Goal: Transaction & Acquisition: Purchase product/service

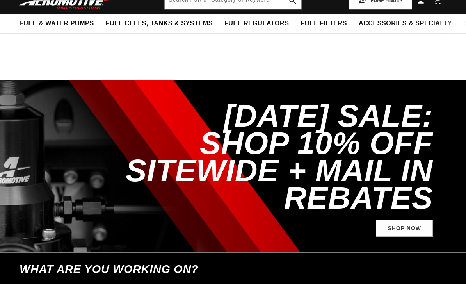
select select "1994"
select select "Chevrolet"
select select "Camaro"
select select "5.7L"
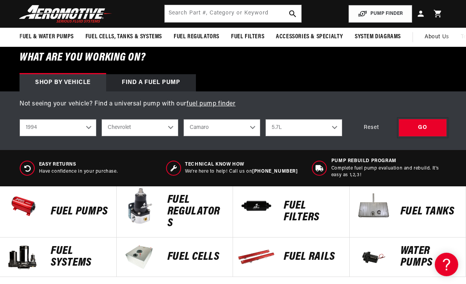
click at [422, 127] on div "GO" at bounding box center [423, 128] width 48 height 18
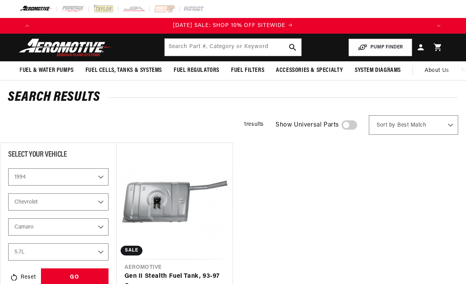
select select "1994"
select select "Chevrolet"
select select "Camaro"
select select "5.7L"
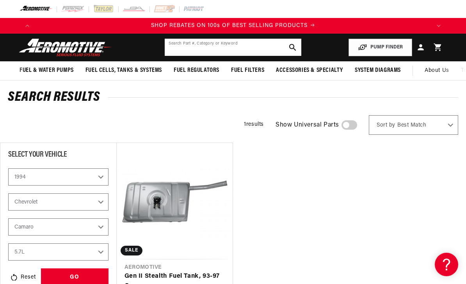
click at [194, 48] on input "text" at bounding box center [233, 47] width 136 height 17
click at [297, 46] on button "search button" at bounding box center [292, 47] width 17 height 17
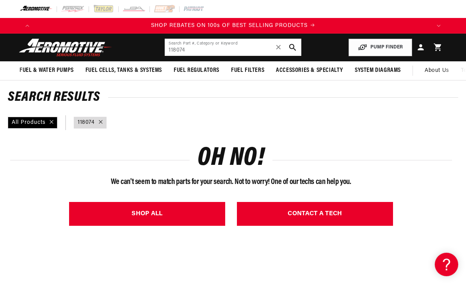
click at [198, 48] on input "118074" at bounding box center [233, 47] width 136 height 17
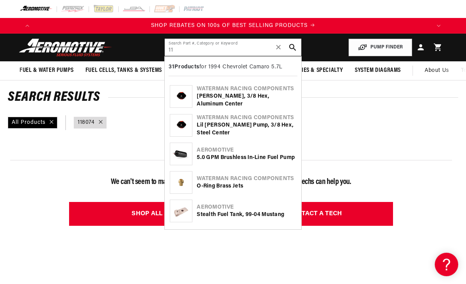
type input "1"
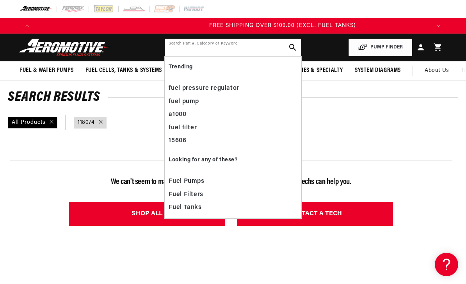
scroll to position [0, 791]
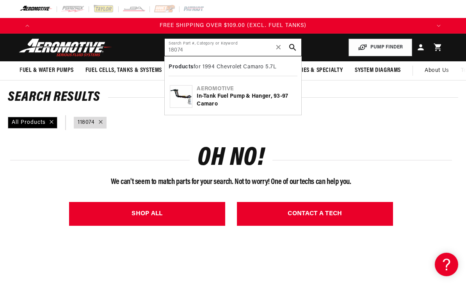
type input "18074"
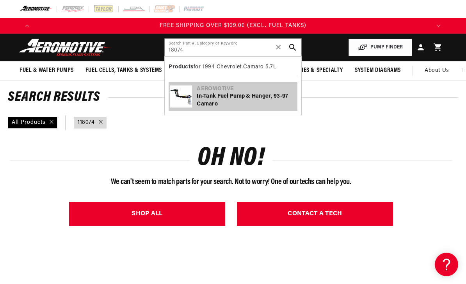
click at [224, 96] on div "In-Tank Fuel Pump & Hanger, 93-97 Camaro" at bounding box center [246, 99] width 99 height 15
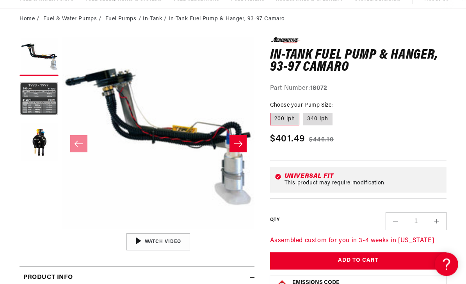
click at [319, 117] on label "340 lph" at bounding box center [318, 119] width 30 height 12
click at [303, 112] on input "340 lph" at bounding box center [303, 112] width 0 height 0
radio input "true"
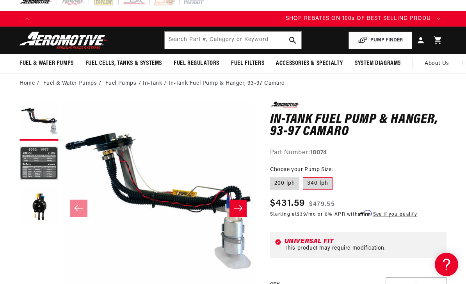
scroll to position [0, 396]
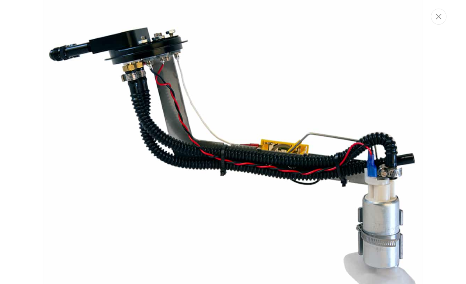
scroll to position [0, 0]
click at [437, 24] on button "Close" at bounding box center [439, 17] width 16 height 16
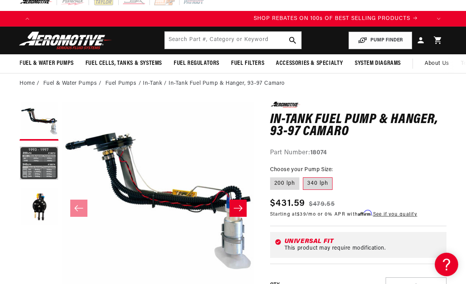
scroll to position [0, 396]
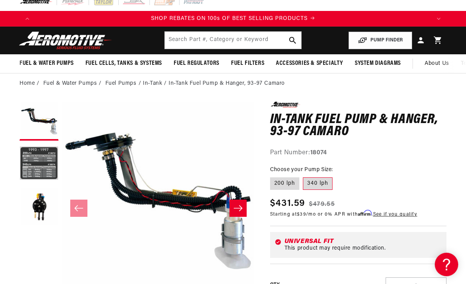
click at [232, 211] on button "Slide right" at bounding box center [237, 207] width 17 height 17
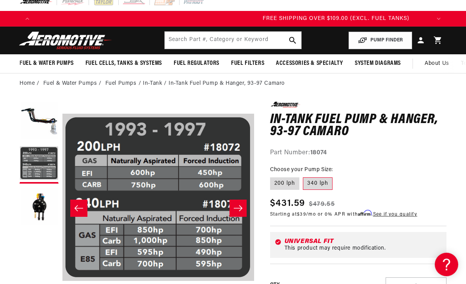
scroll to position [0, 791]
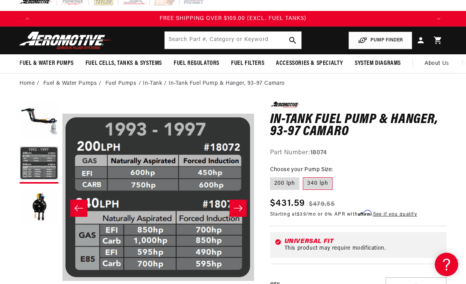
click at [45, 208] on button "Load image 3 in gallery view" at bounding box center [39, 206] width 39 height 39
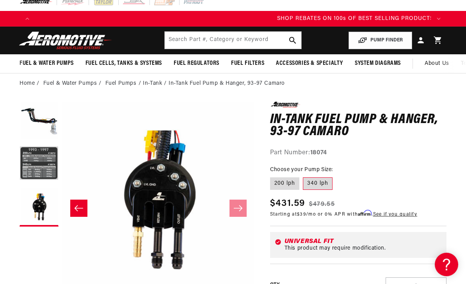
scroll to position [0, 0]
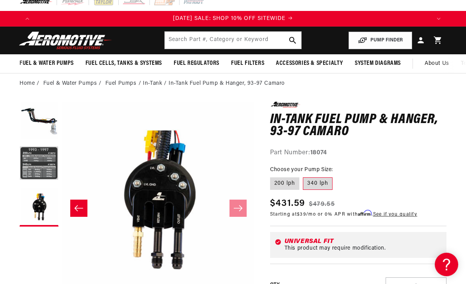
click at [39, 125] on button "Load image 1 in gallery view" at bounding box center [39, 120] width 39 height 39
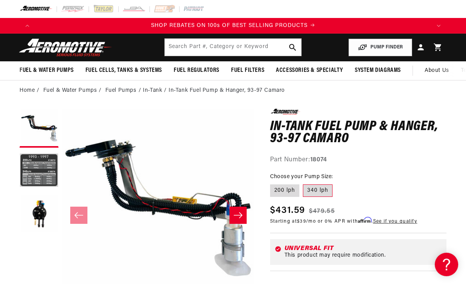
scroll to position [0, 396]
